Goal: Information Seeking & Learning: Learn about a topic

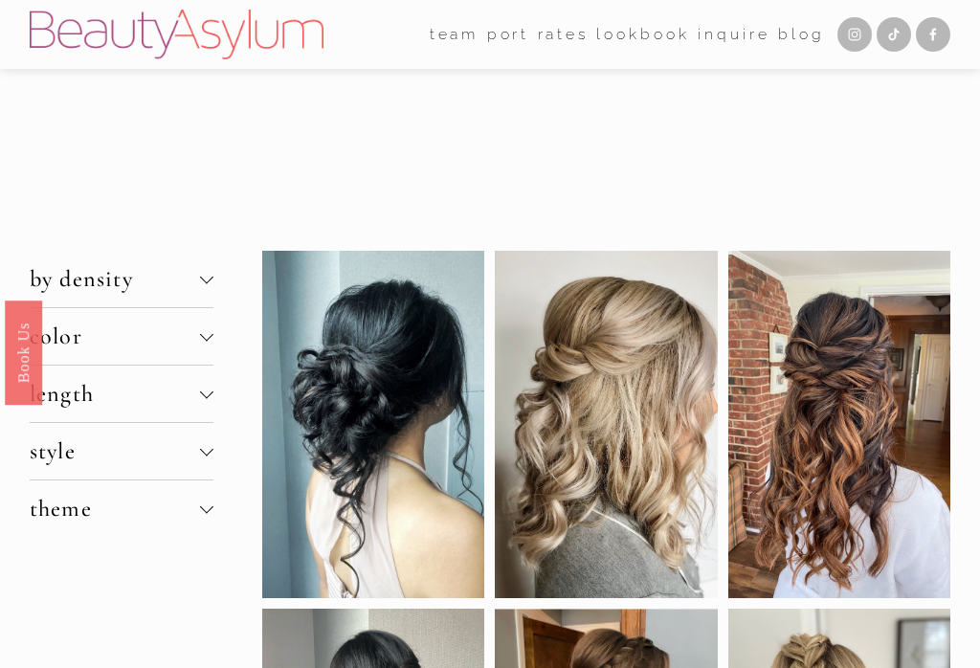
click at [110, 293] on span "by density" at bounding box center [115, 279] width 170 height 28
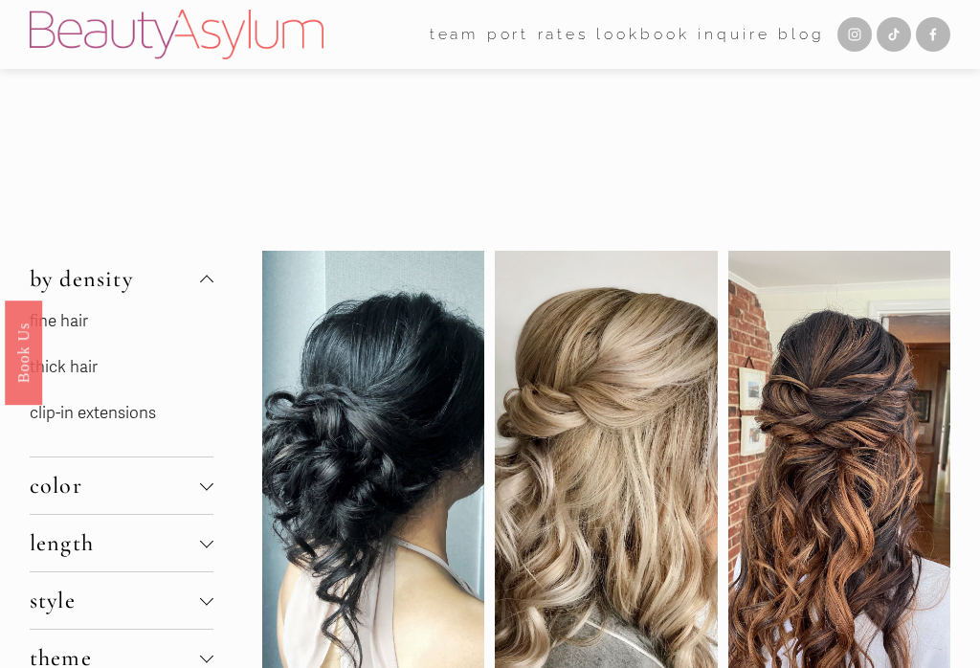
click at [79, 373] on link "thick hair" at bounding box center [64, 367] width 68 height 20
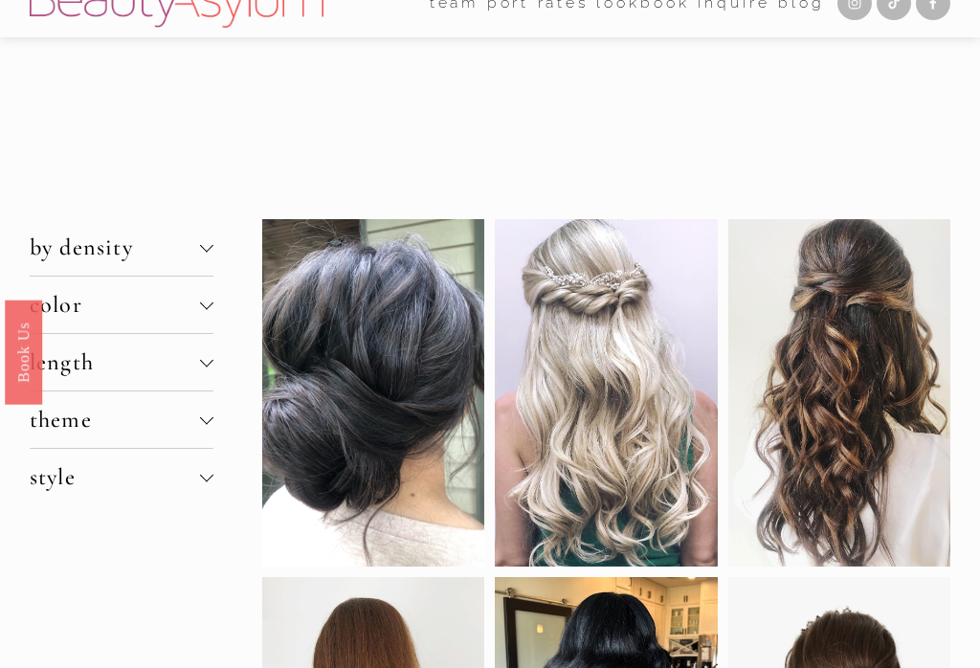
scroll to position [40, 0]
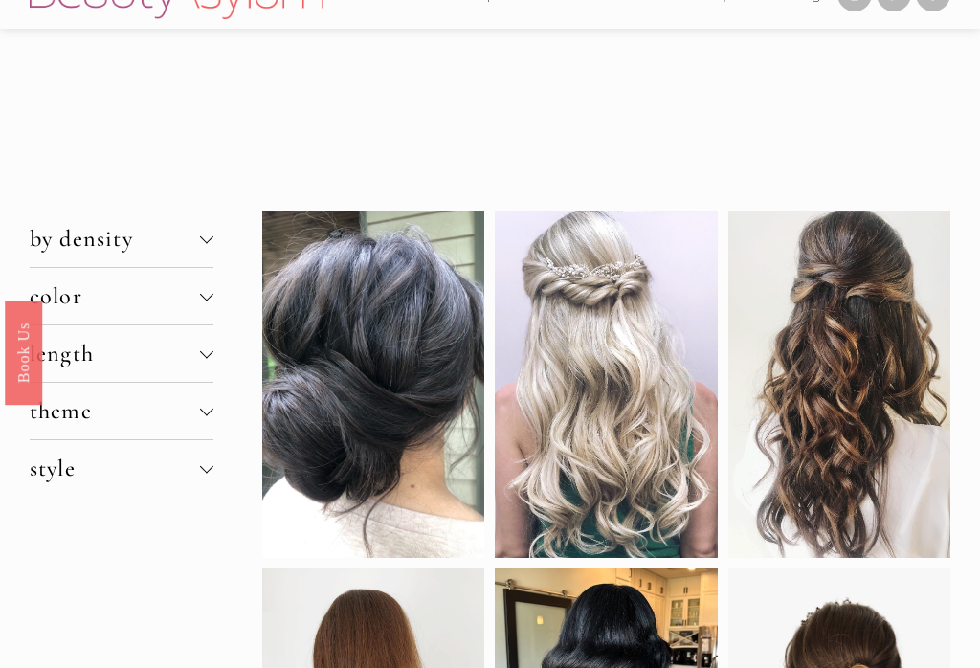
click at [152, 349] on span "length" at bounding box center [115, 354] width 170 height 28
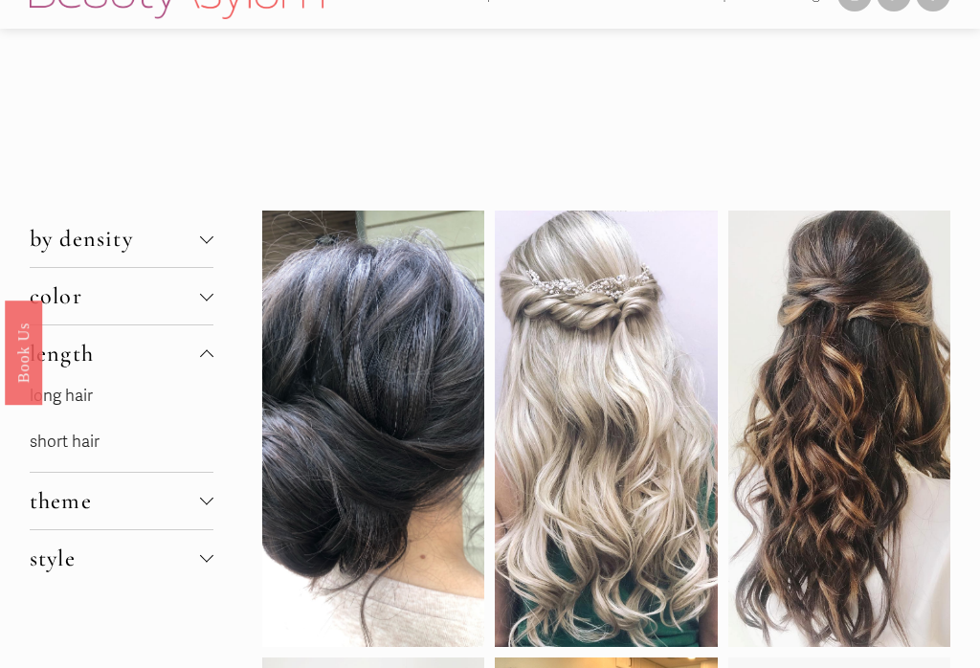
click at [93, 395] on link "long hair" at bounding box center [61, 396] width 63 height 20
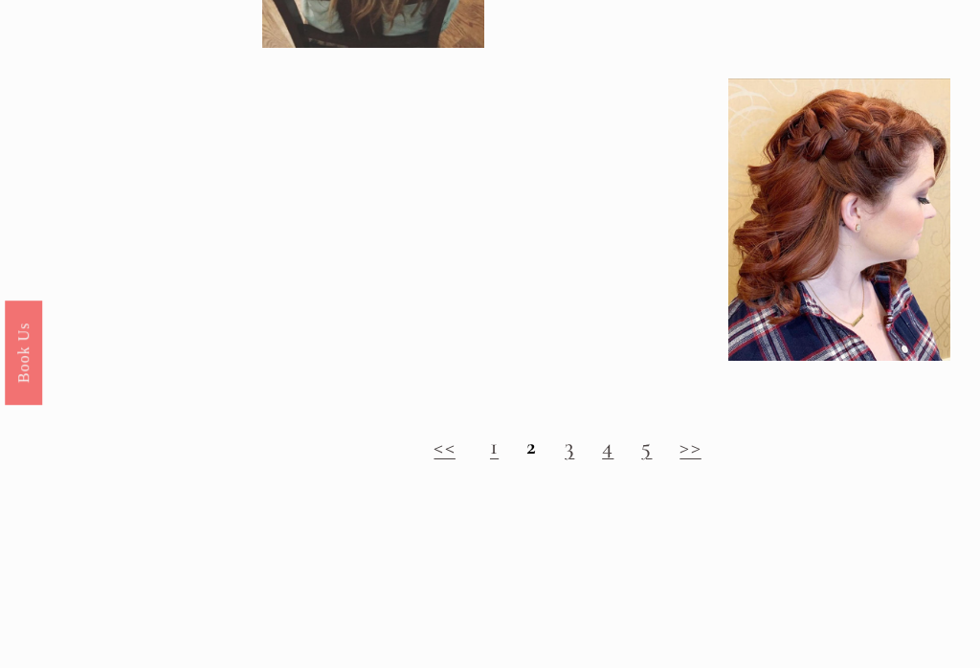
scroll to position [1611, 0]
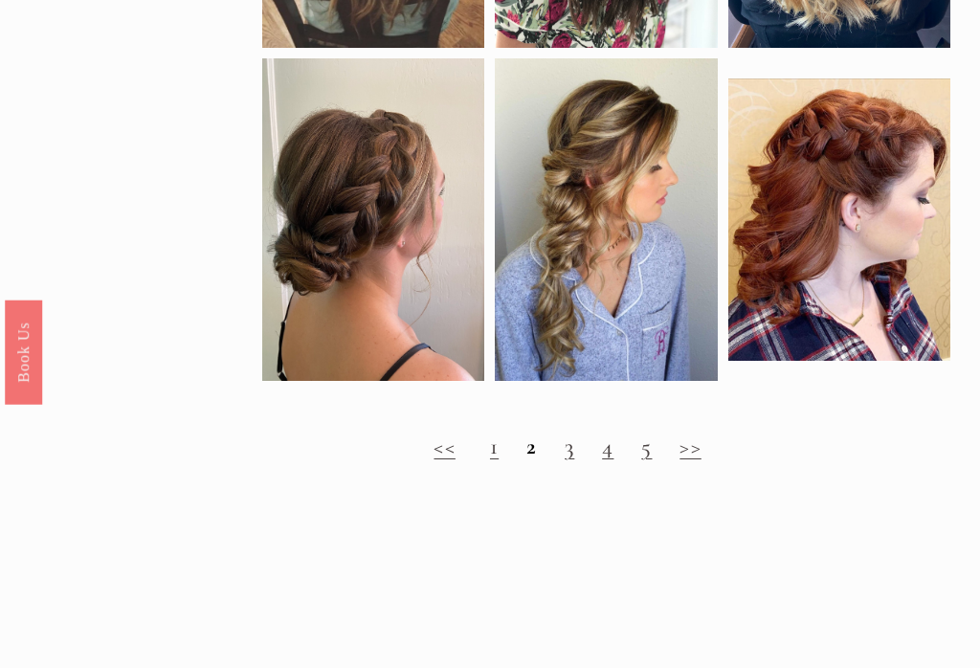
click at [535, 461] on strong "2" at bounding box center [531, 448] width 11 height 28
click at [572, 461] on link "3" at bounding box center [570, 448] width 10 height 28
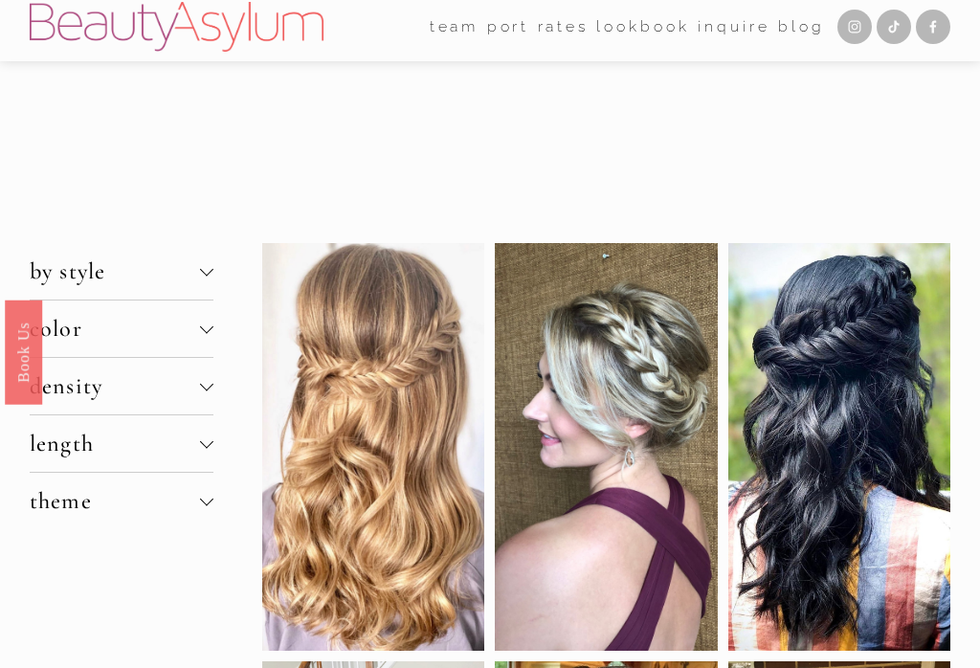
scroll to position [8, 0]
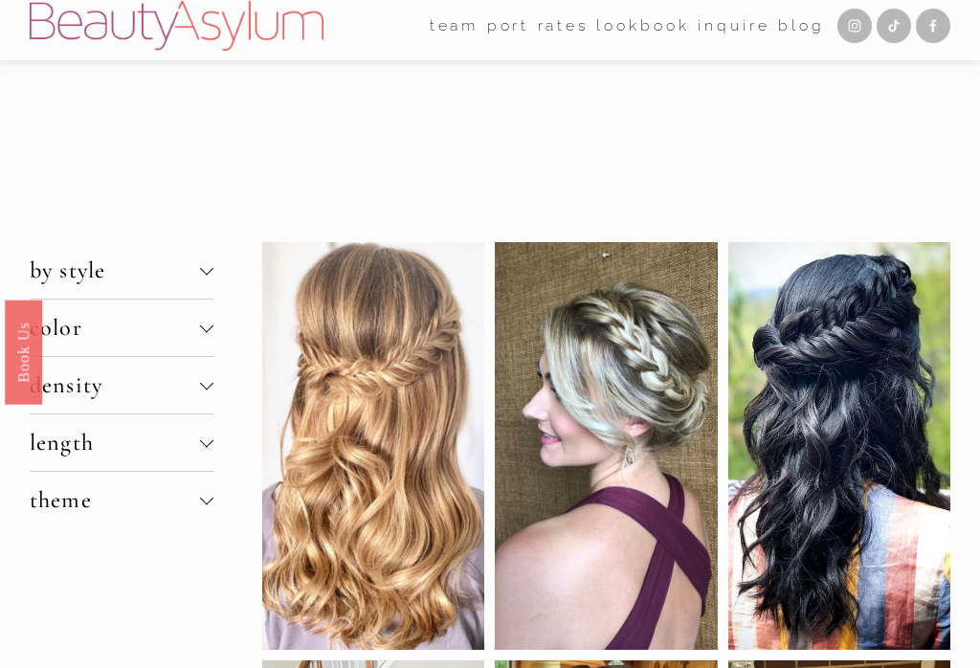
click at [110, 389] on span "density" at bounding box center [115, 386] width 170 height 28
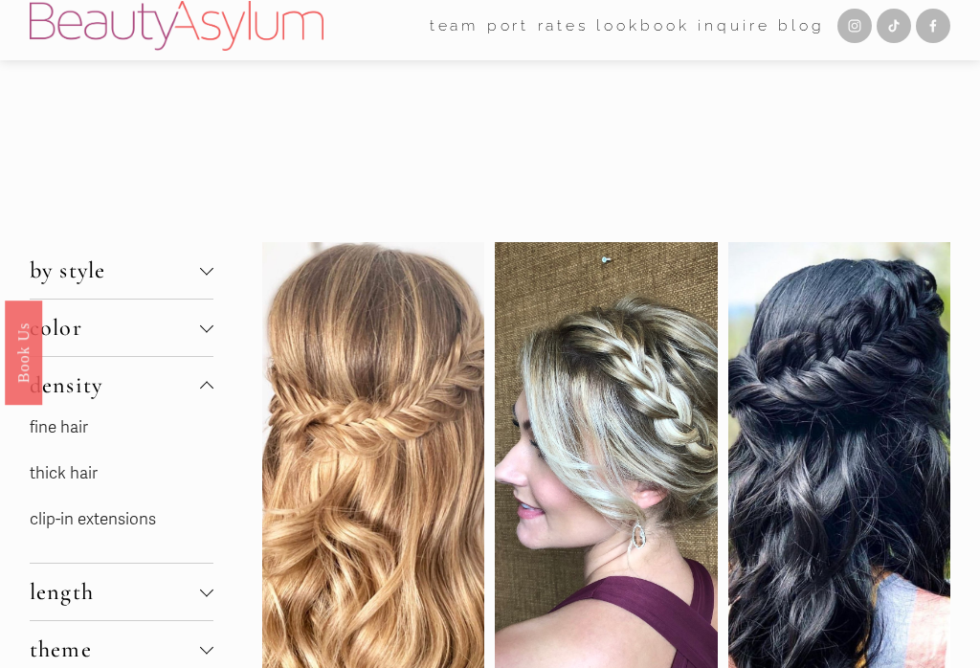
click at [148, 394] on span "density" at bounding box center [115, 385] width 170 height 28
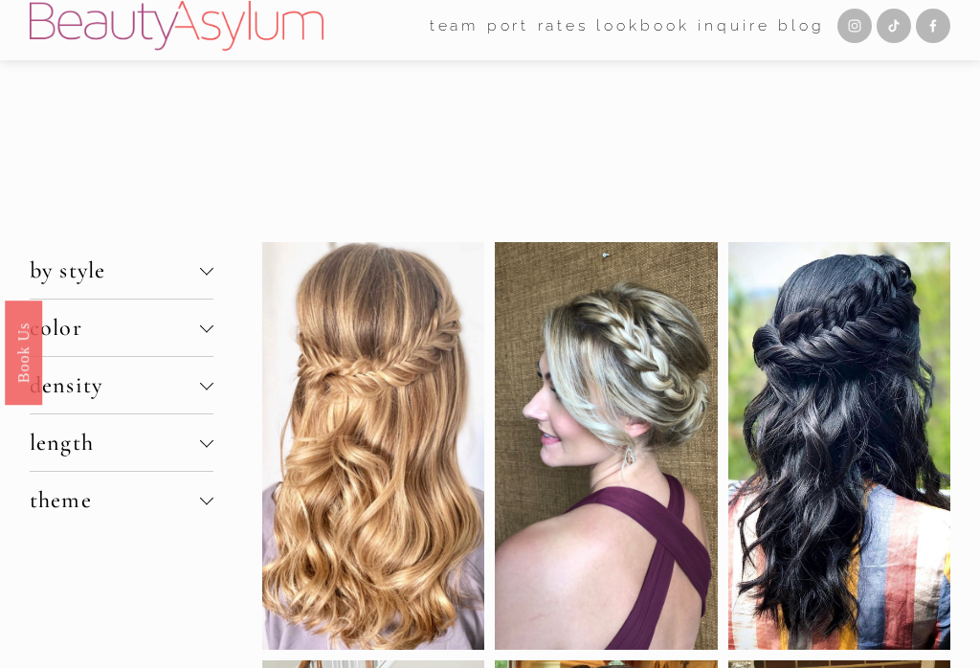
click at [110, 449] on span "length" at bounding box center [115, 443] width 170 height 28
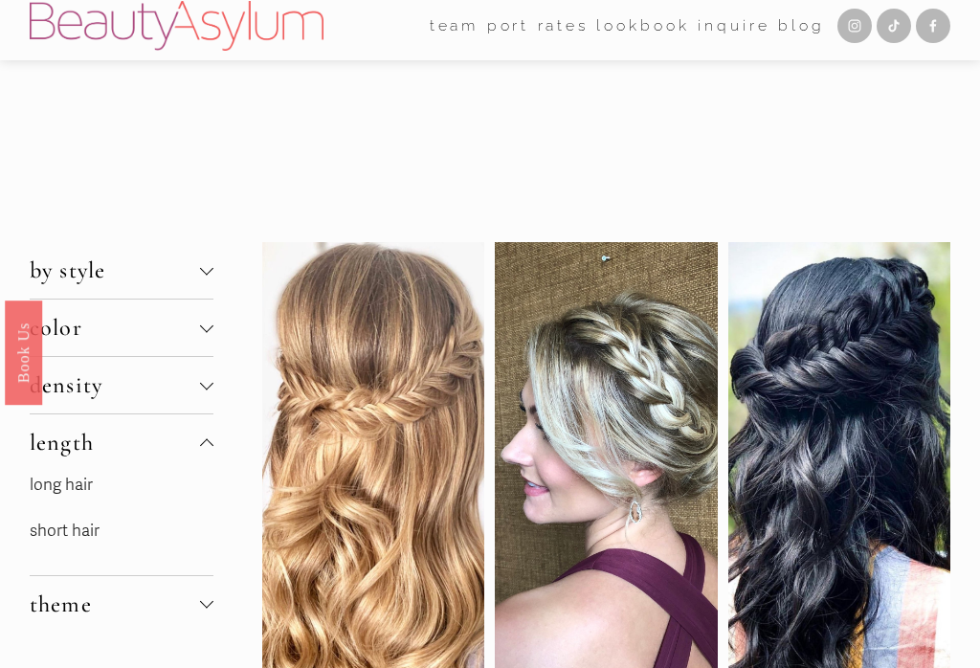
click at [78, 436] on span "length" at bounding box center [115, 443] width 170 height 28
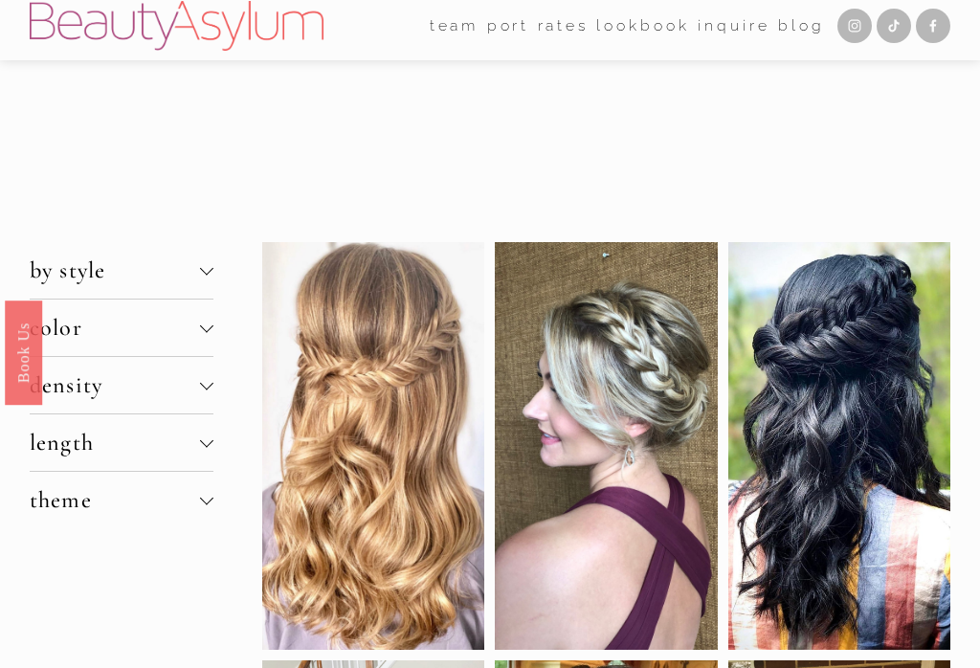
click at [80, 288] on button "by style" at bounding box center [122, 270] width 184 height 56
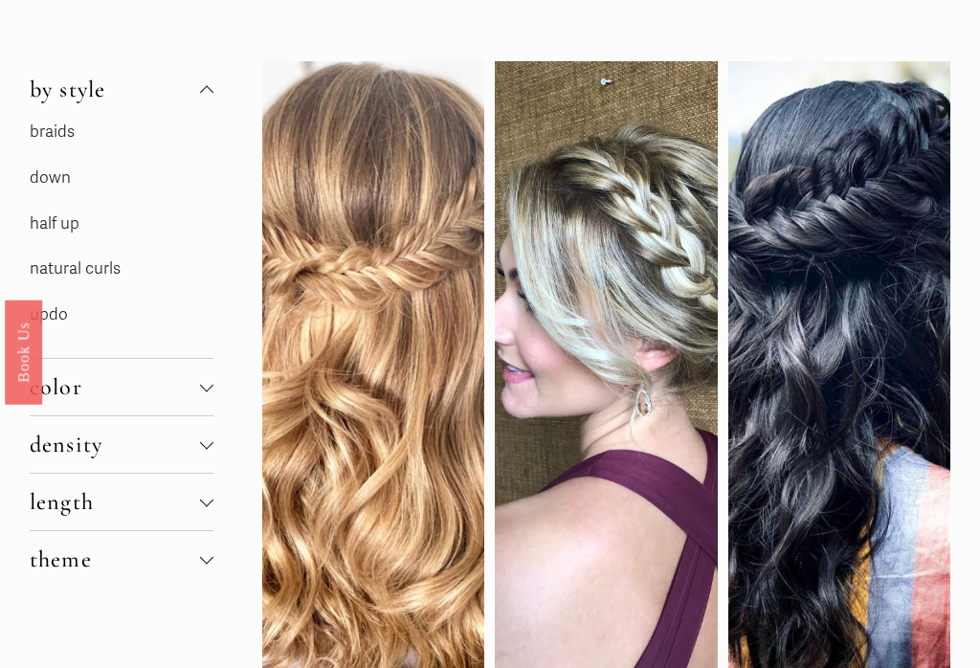
scroll to position [190, 0]
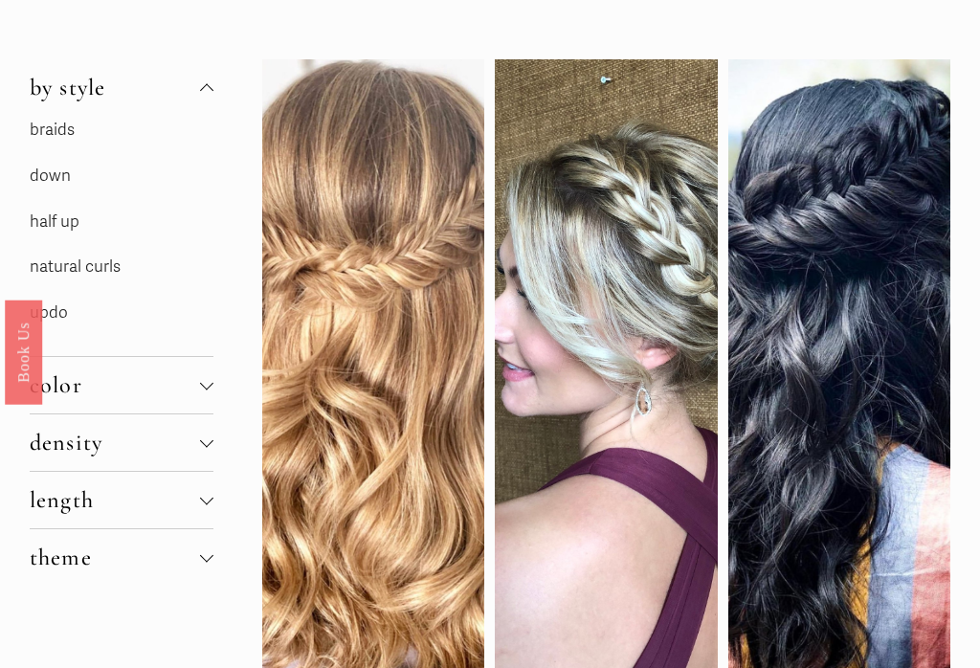
click at [45, 264] on link "natural curls" at bounding box center [75, 267] width 91 height 20
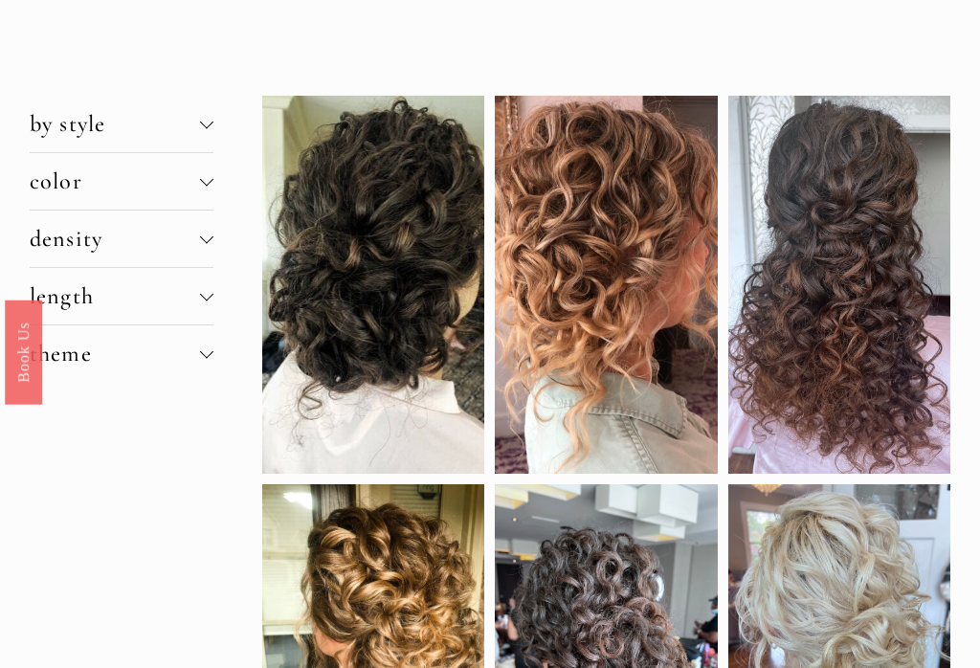
scroll to position [105, 0]
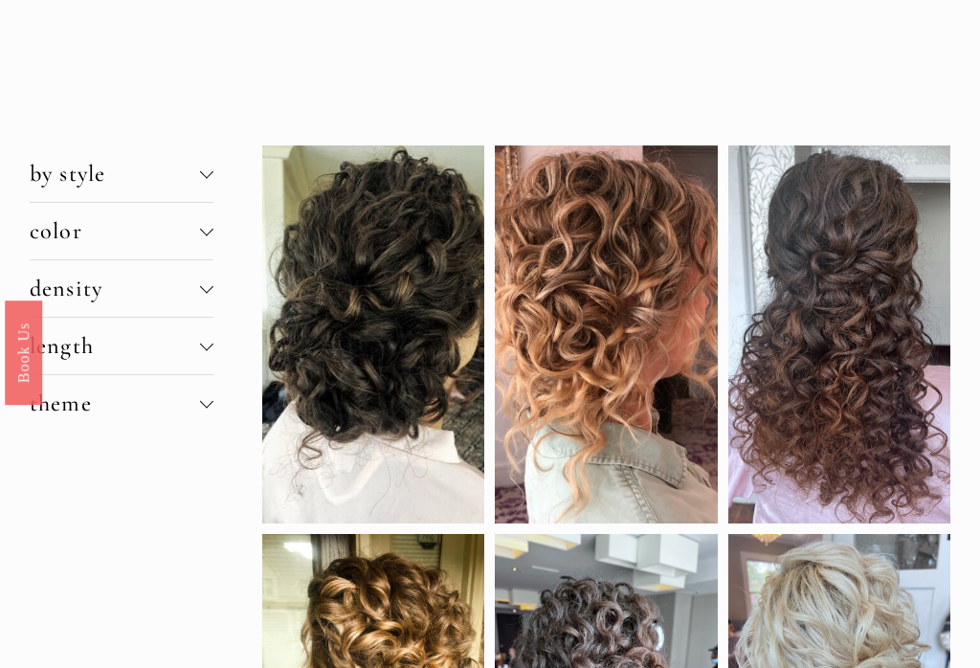
click at [58, 183] on span "by style" at bounding box center [115, 174] width 170 height 28
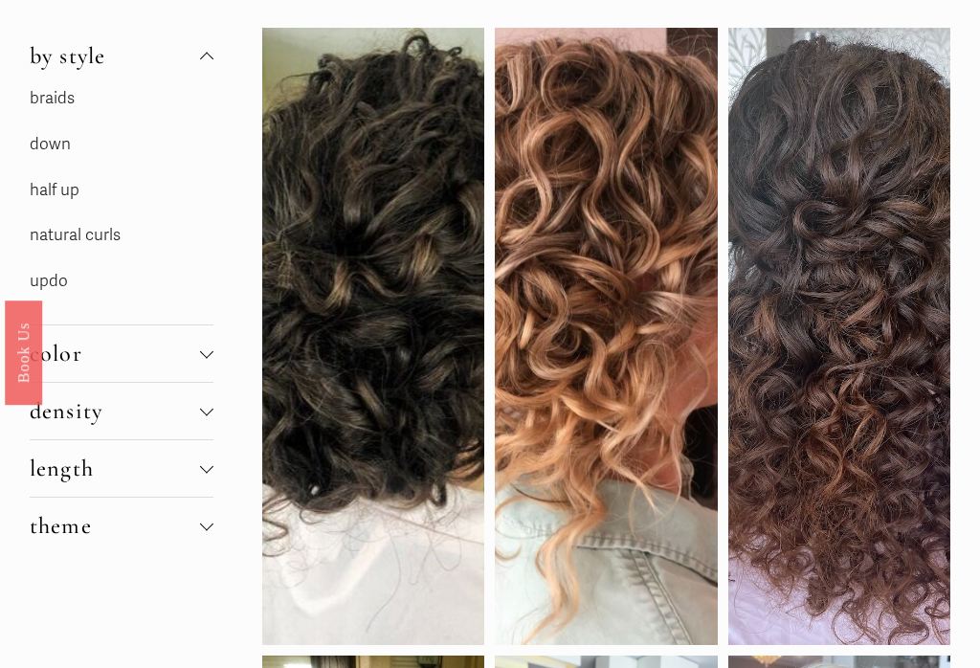
scroll to position [232, 0]
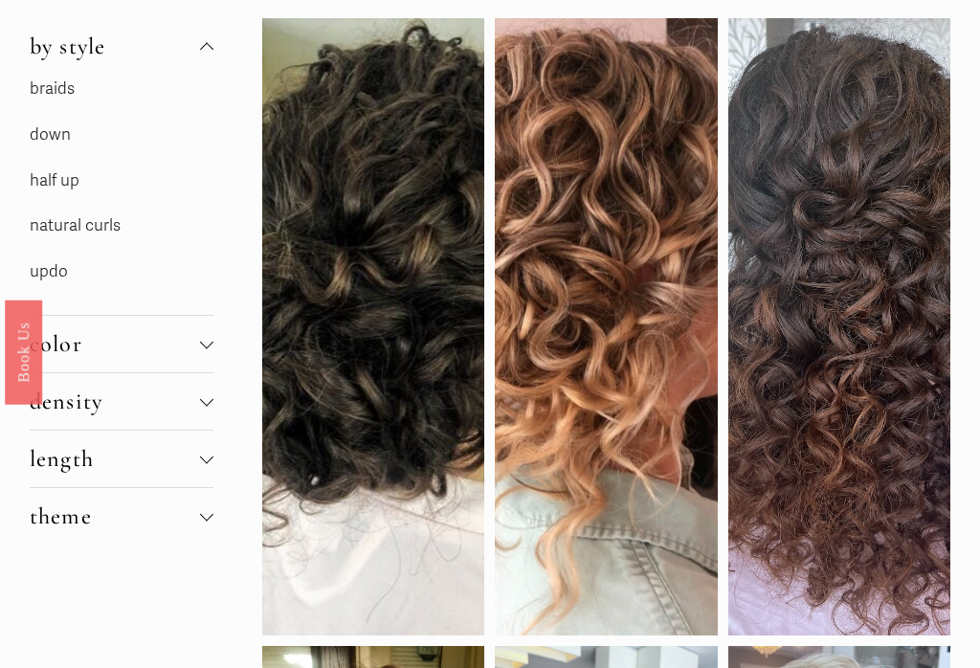
click at [46, 176] on link "half up" at bounding box center [55, 181] width 50 height 20
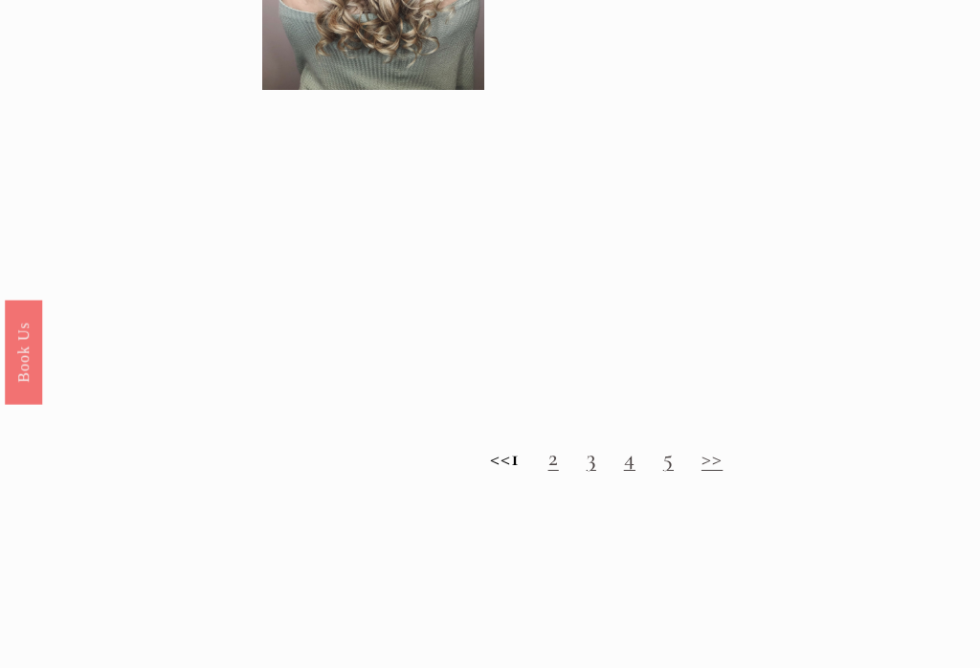
scroll to position [1388, 0]
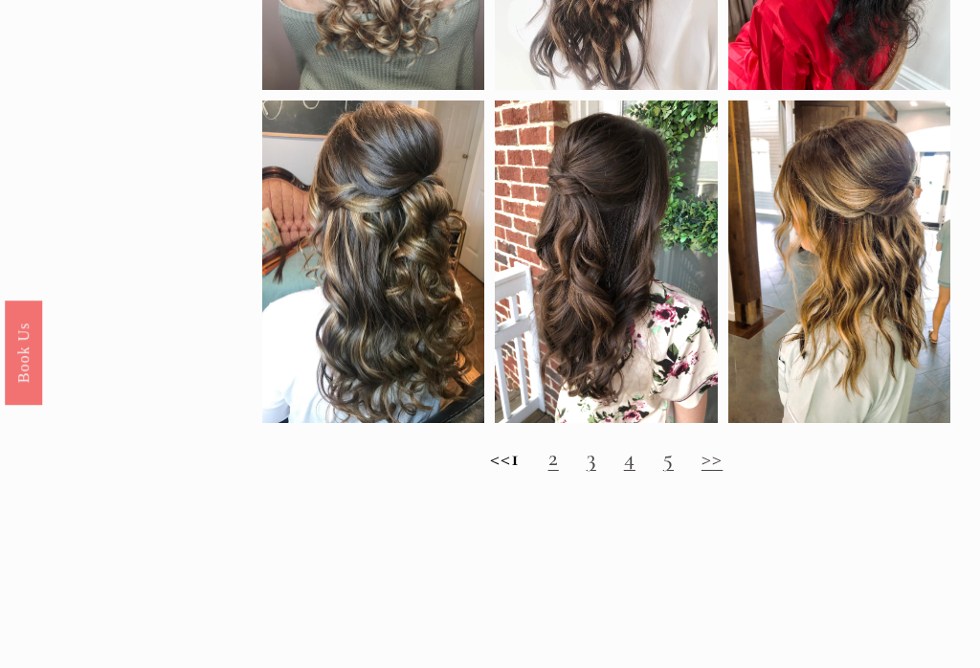
click at [596, 468] on link "3" at bounding box center [592, 458] width 10 height 28
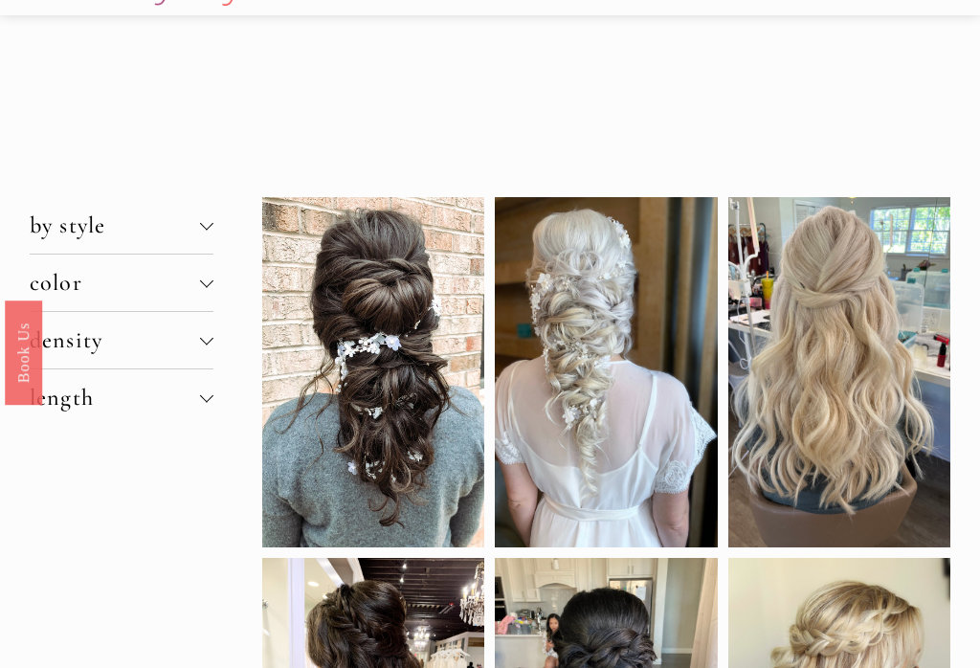
scroll to position [50, 0]
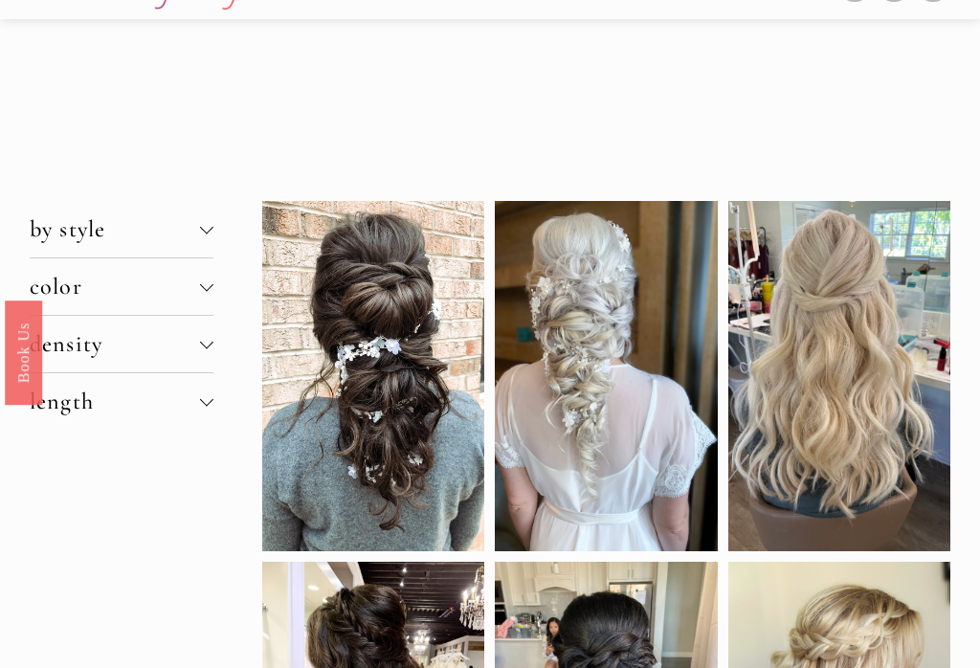
click at [43, 230] on span "by style" at bounding box center [115, 229] width 170 height 28
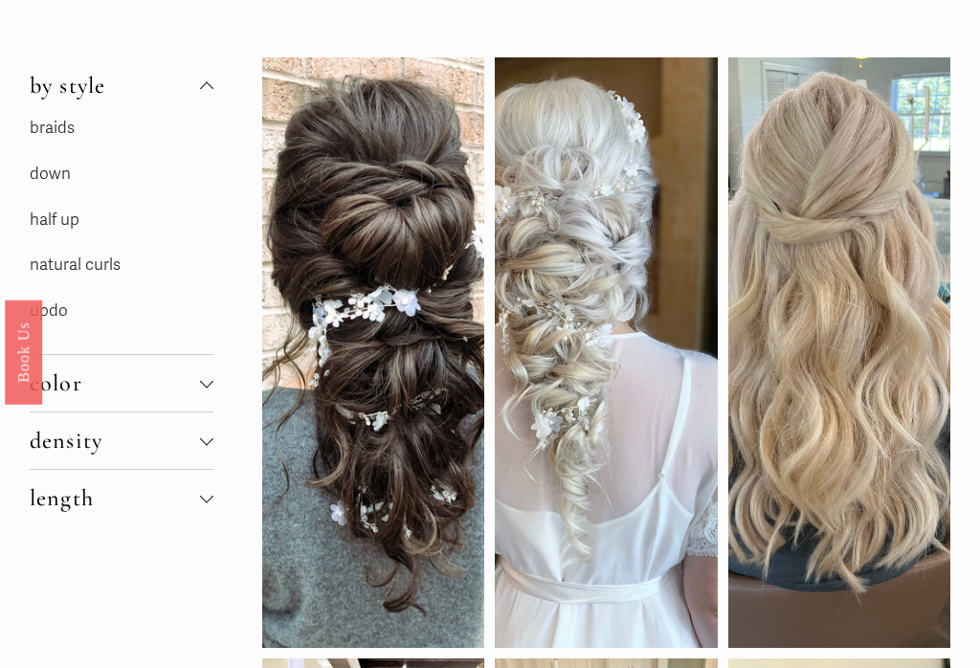
scroll to position [210, 0]
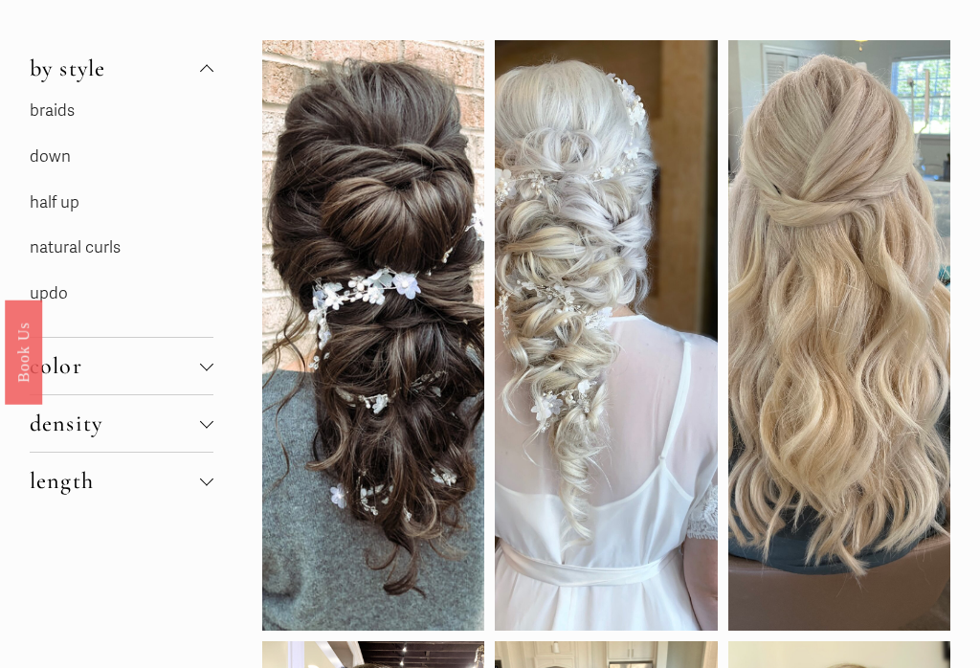
click at [65, 293] on link "updo" at bounding box center [49, 294] width 38 height 20
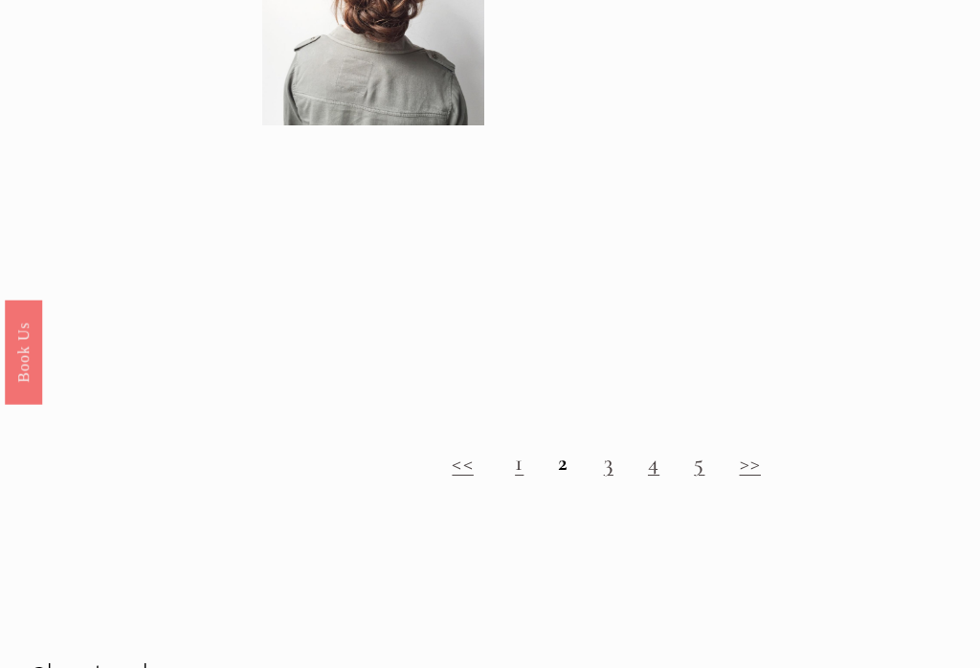
scroll to position [1416, 0]
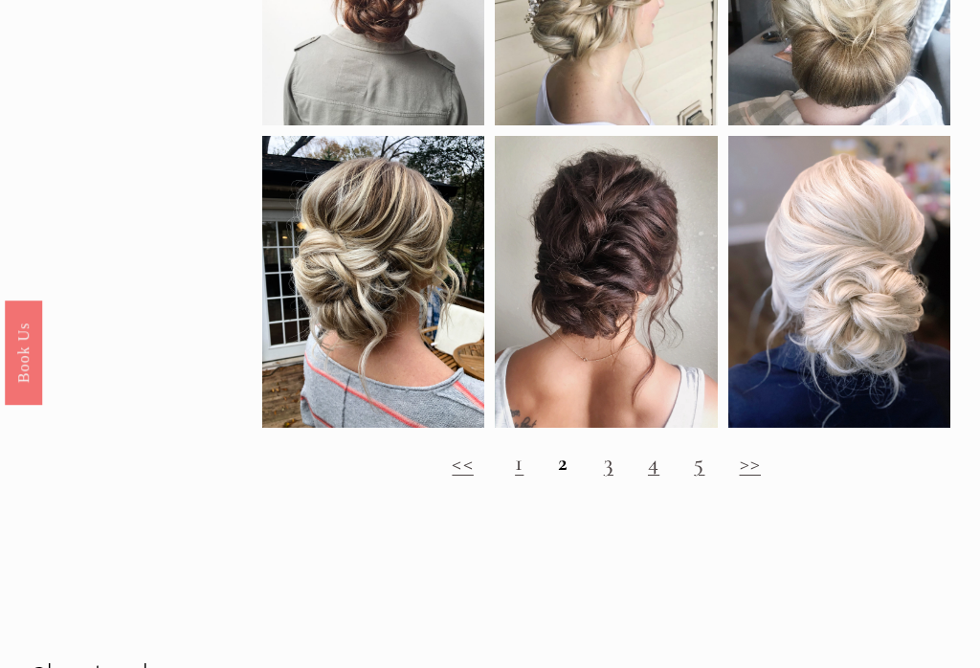
click at [611, 477] on link "3" at bounding box center [609, 463] width 10 height 28
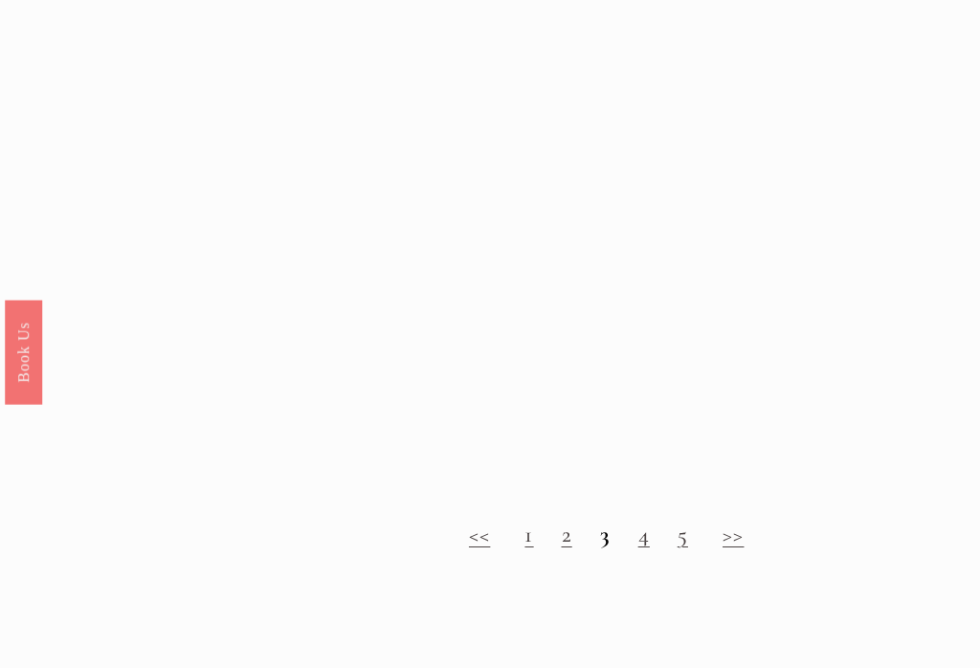
scroll to position [1403, 0]
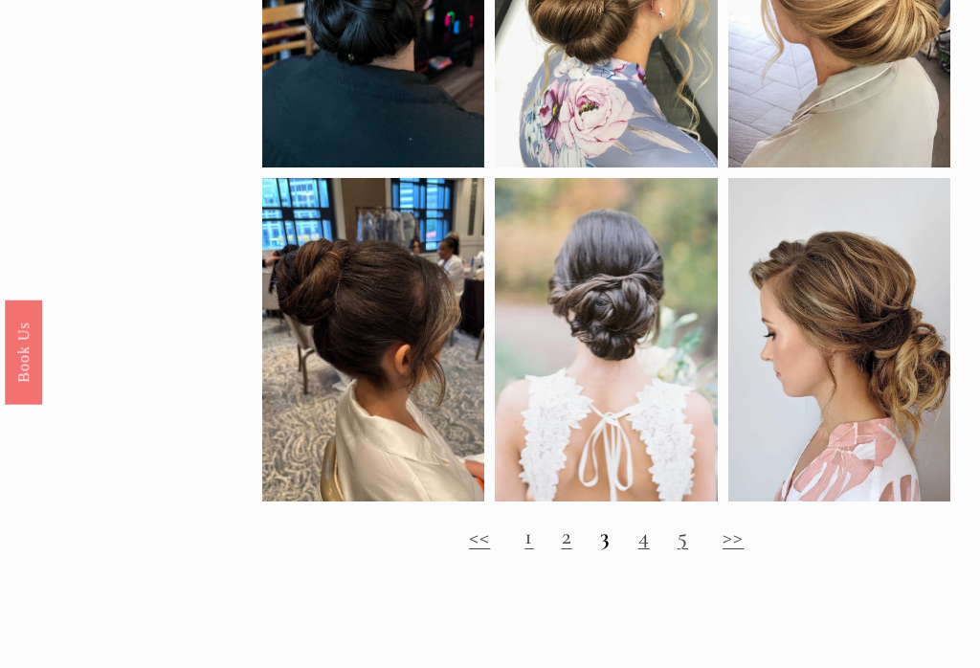
click at [639, 551] on link "4" at bounding box center [643, 537] width 11 height 28
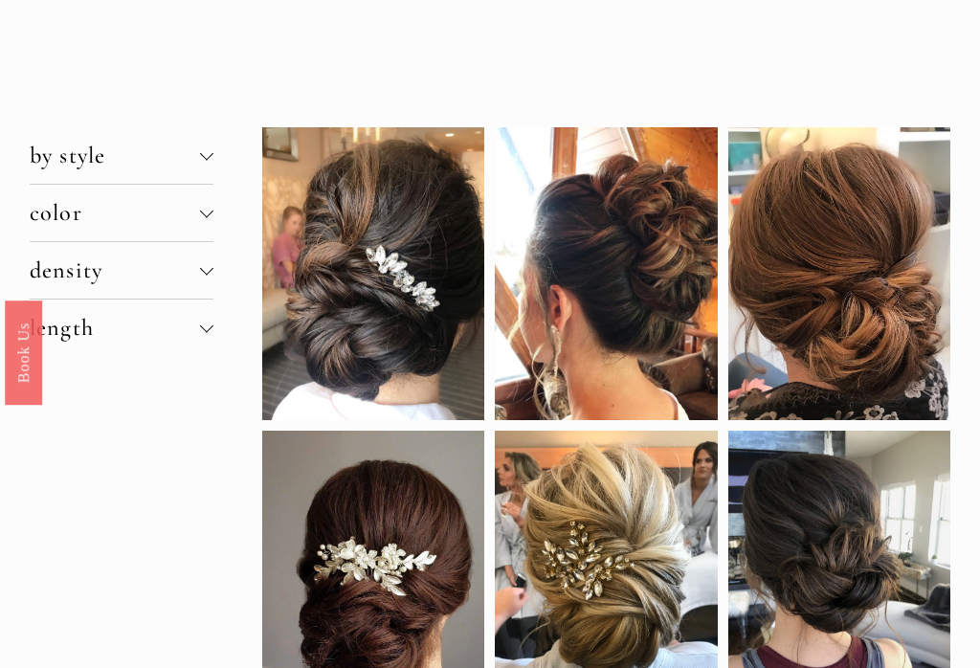
scroll to position [122, 0]
click at [35, 161] on span "by style" at bounding box center [115, 157] width 170 height 28
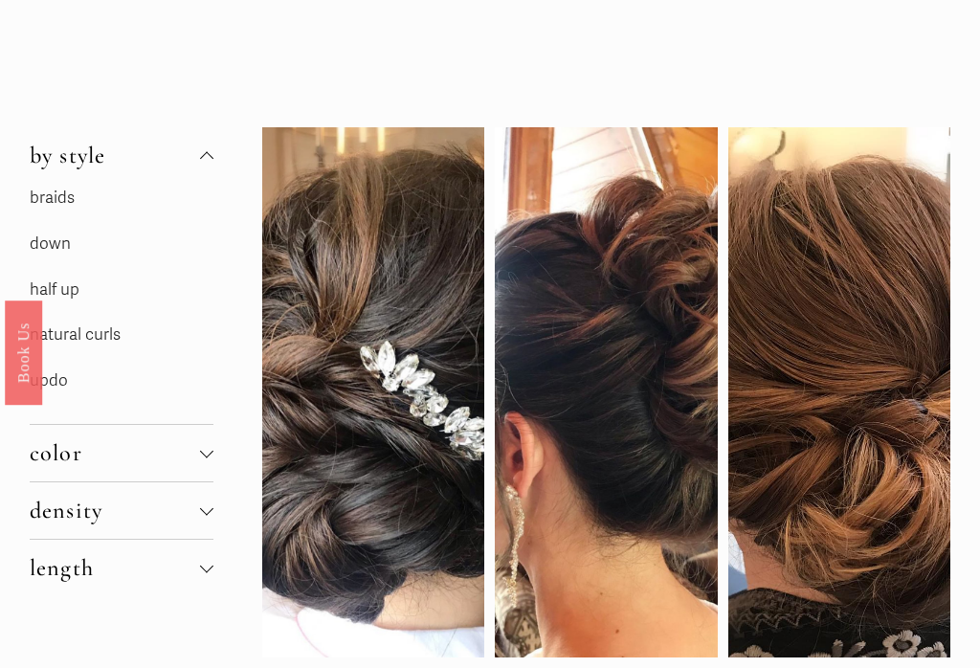
click at [61, 161] on span "by style" at bounding box center [115, 156] width 170 height 28
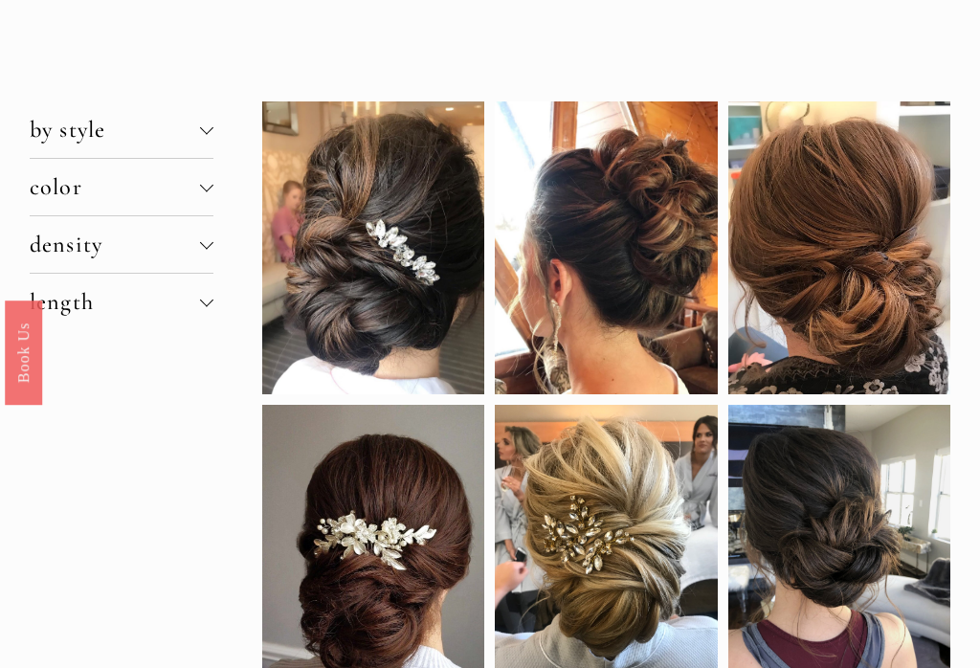
scroll to position [151, 0]
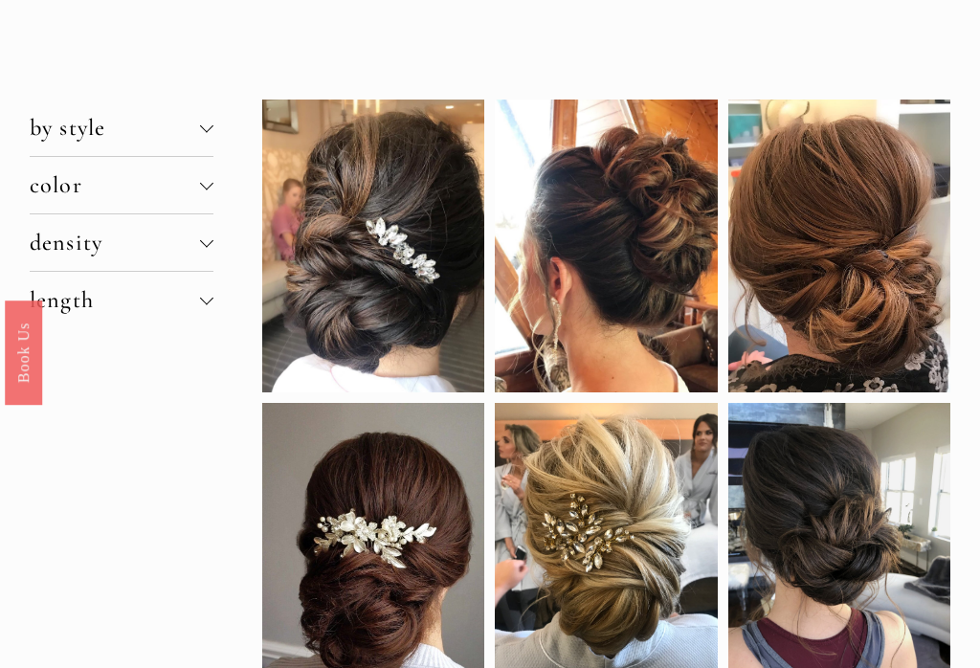
click at [34, 189] on span "color" at bounding box center [115, 185] width 170 height 28
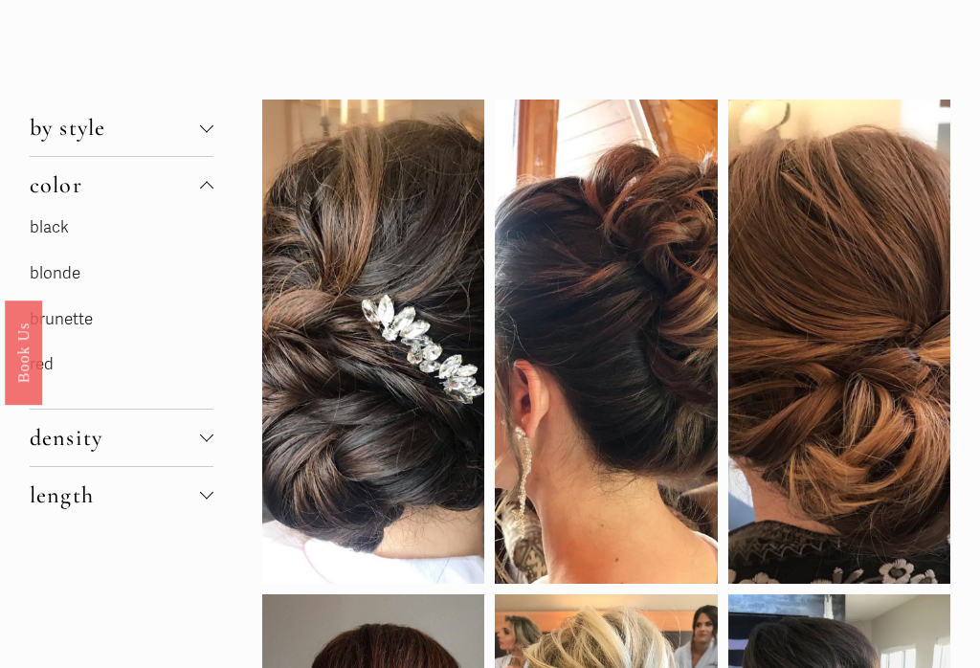
click at [41, 196] on span "color" at bounding box center [115, 185] width 170 height 28
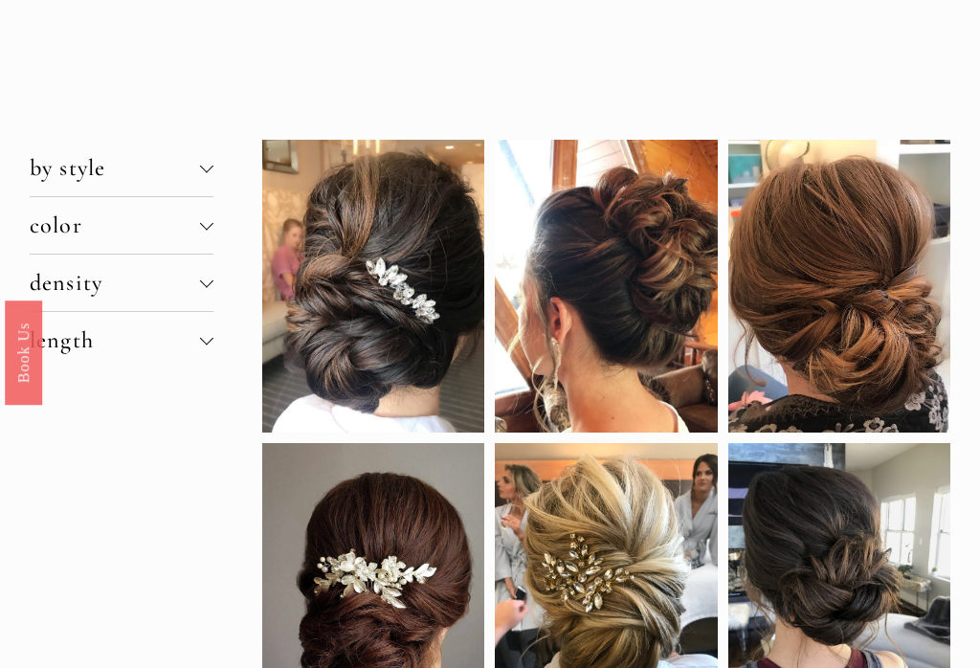
scroll to position [0, 0]
